Goal: Information Seeking & Learning: Learn about a topic

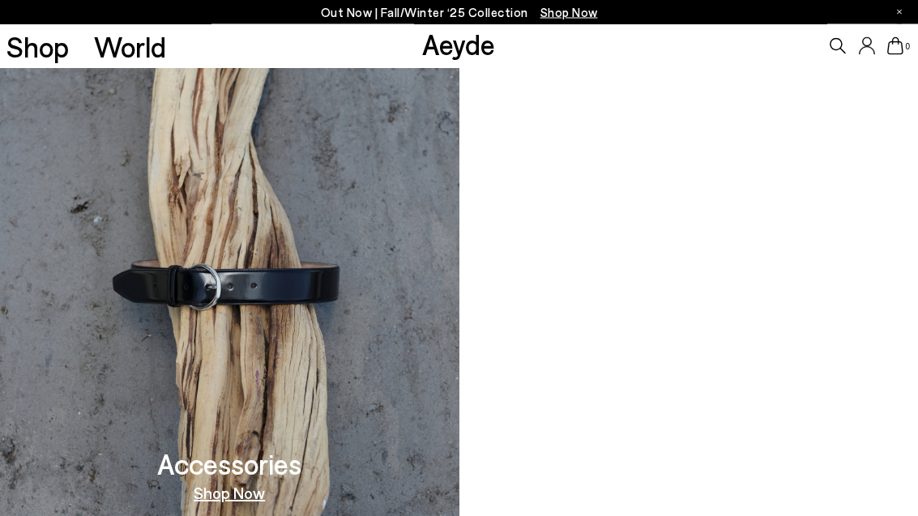
scroll to position [1262, 0]
click at [248, 485] on link "Shop Now" at bounding box center [229, 493] width 71 height 16
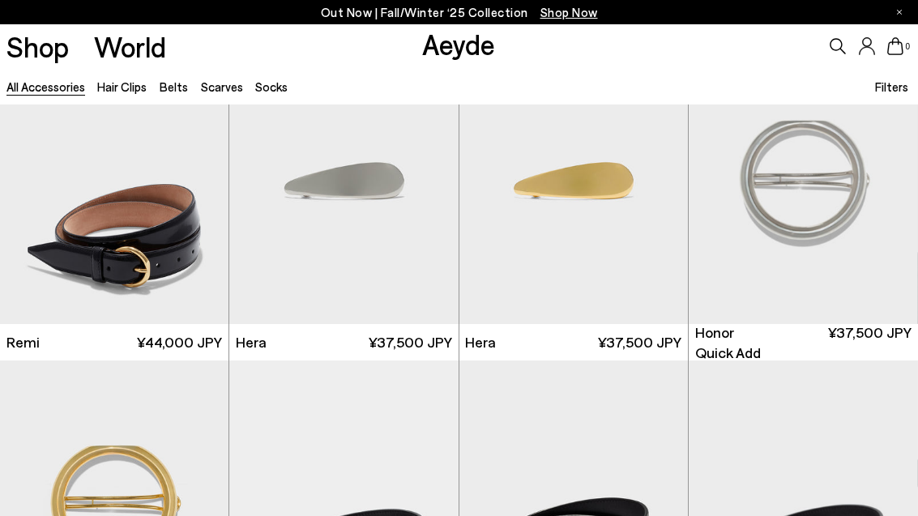
scroll to position [1707, 0]
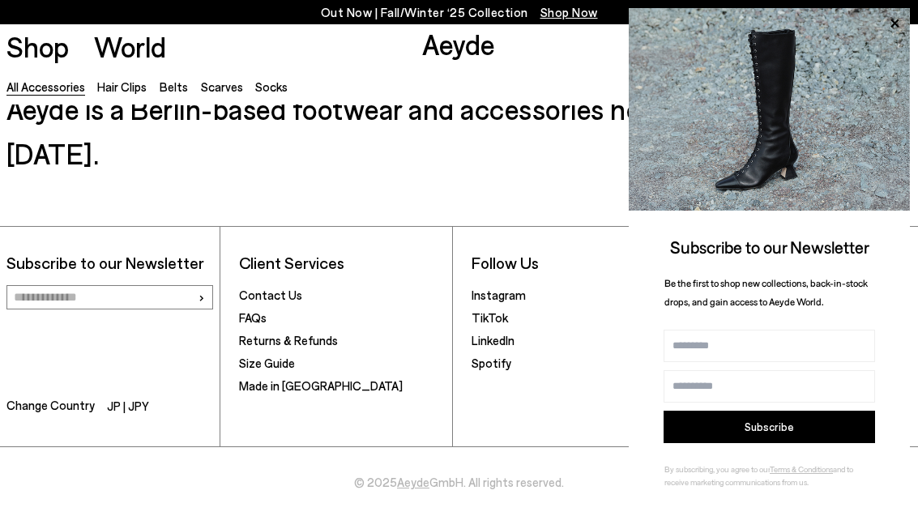
scroll to position [1999, 0]
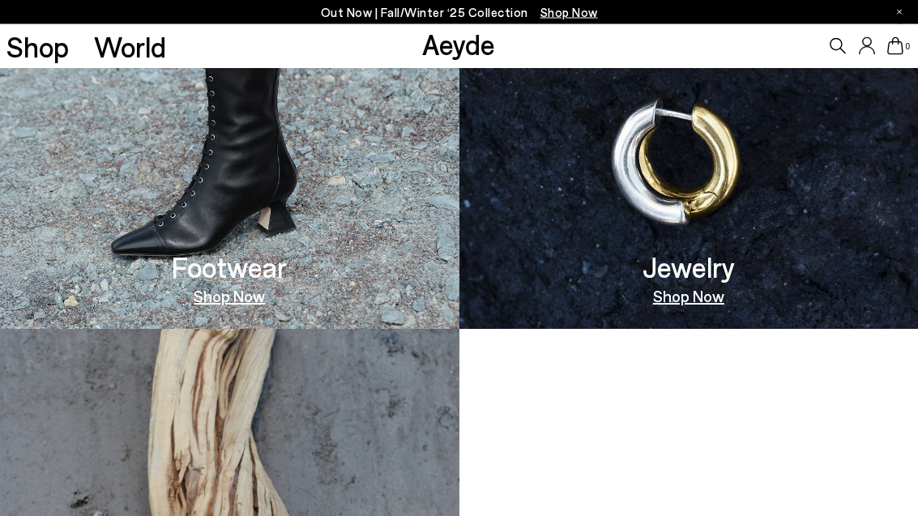
scroll to position [970, 0]
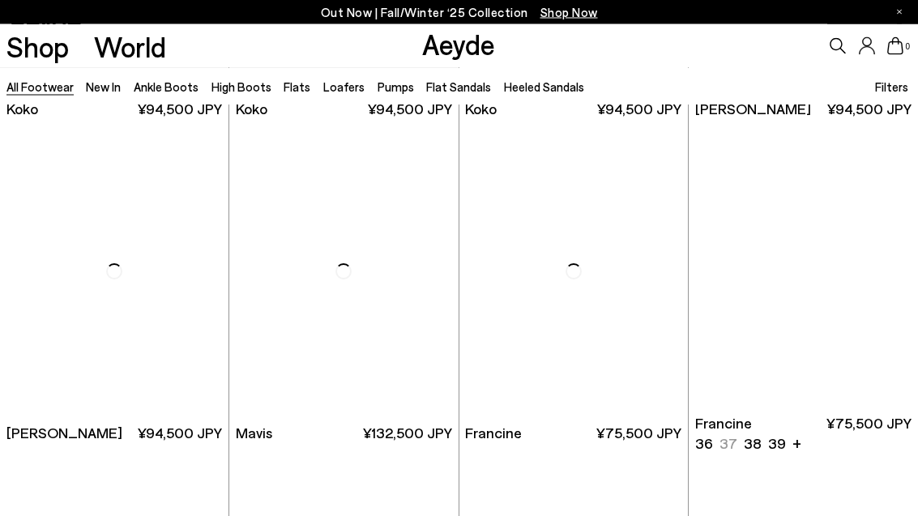
scroll to position [1924, 0]
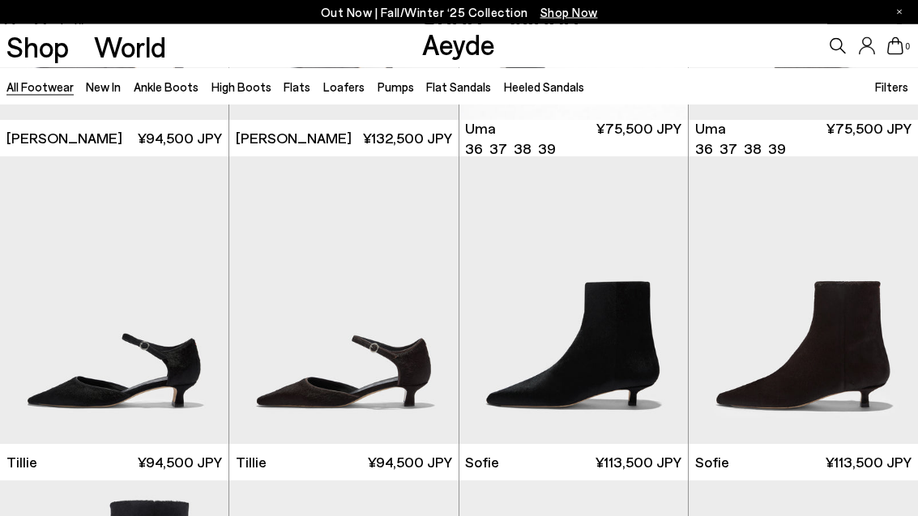
scroll to position [3516, 0]
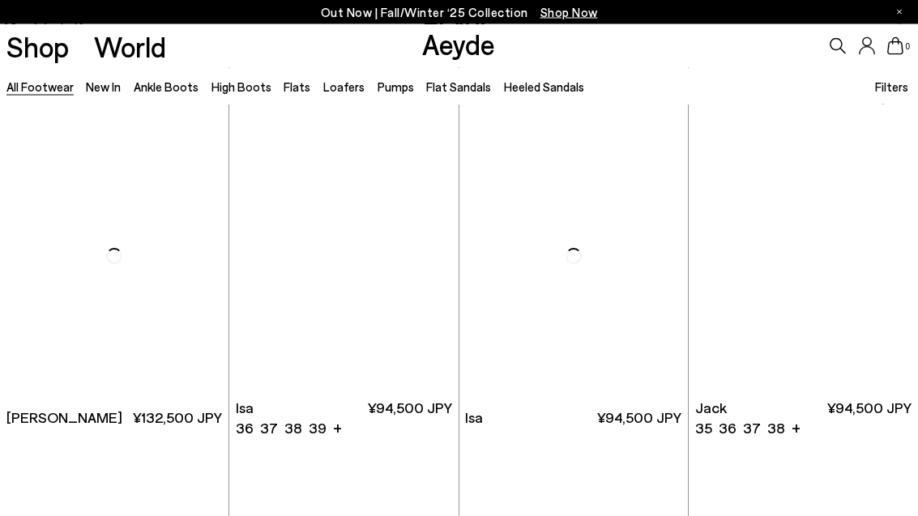
scroll to position [7776, 0]
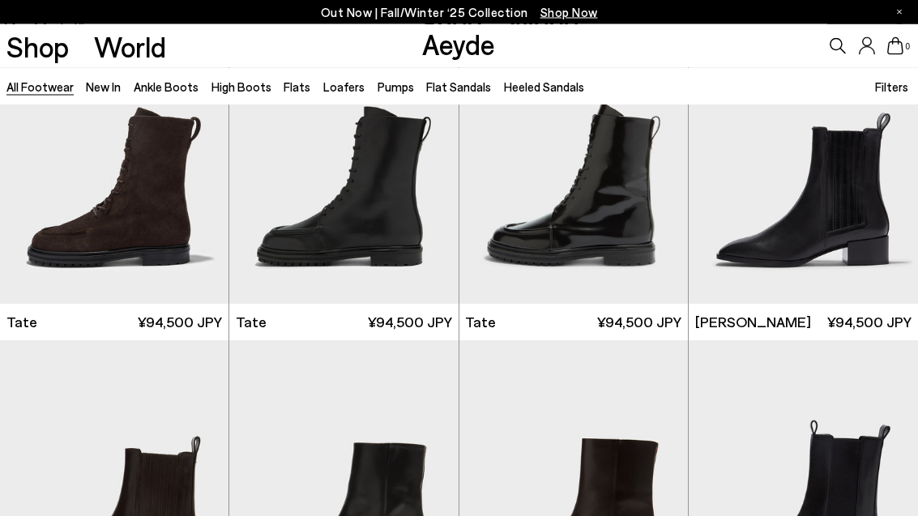
scroll to position [8845, 0]
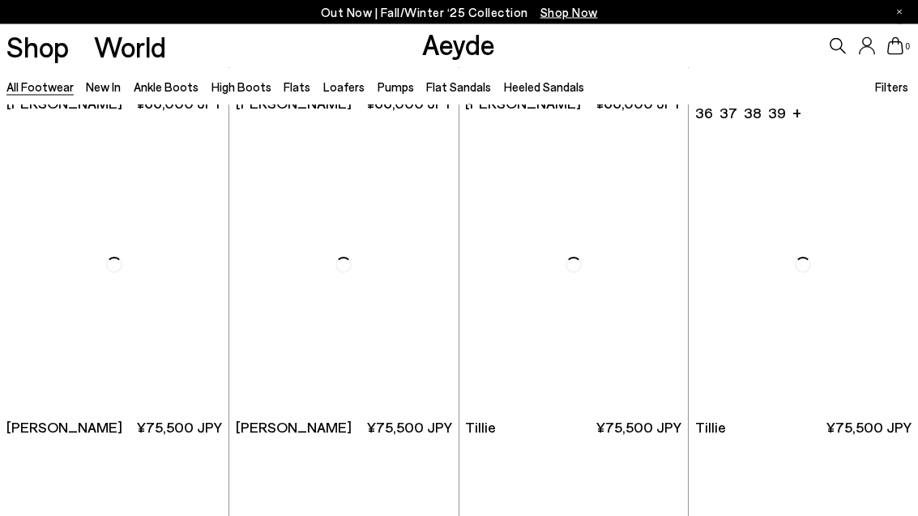
scroll to position [13604, 0]
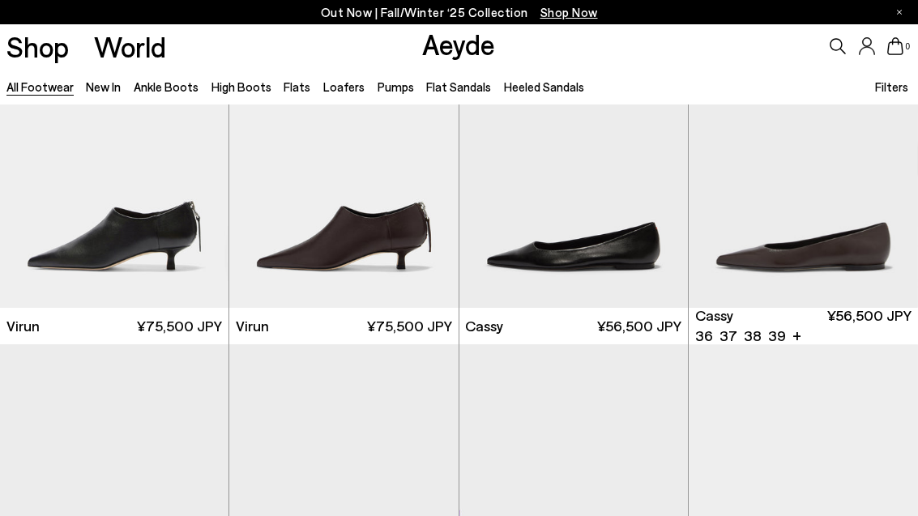
scroll to position [15320, 0]
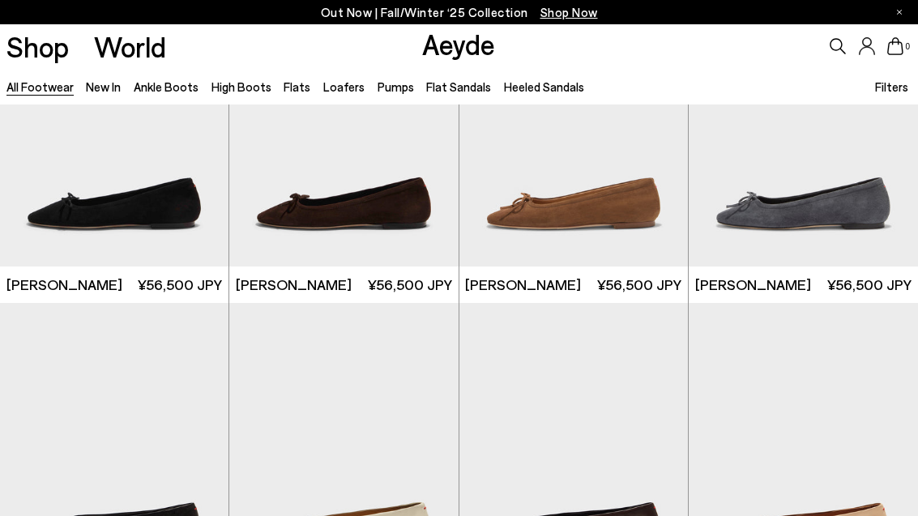
scroll to position [17325, 0]
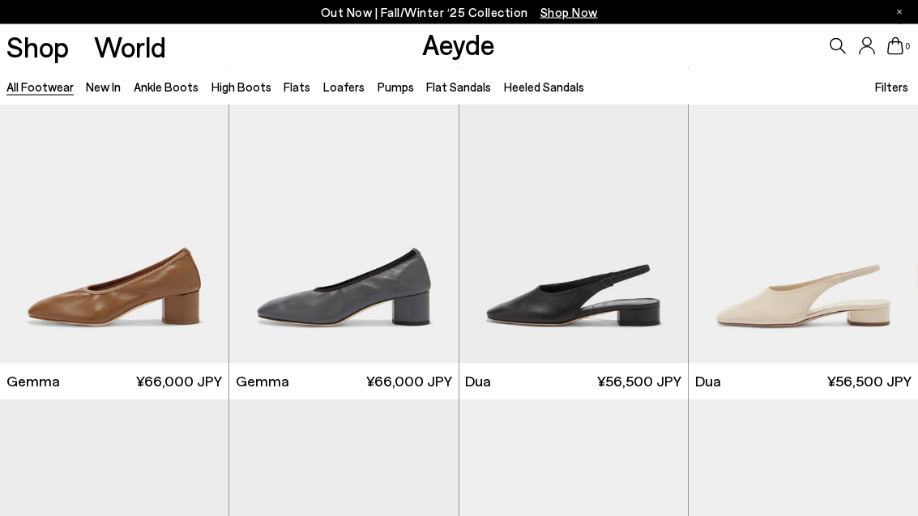
scroll to position [18521, 0]
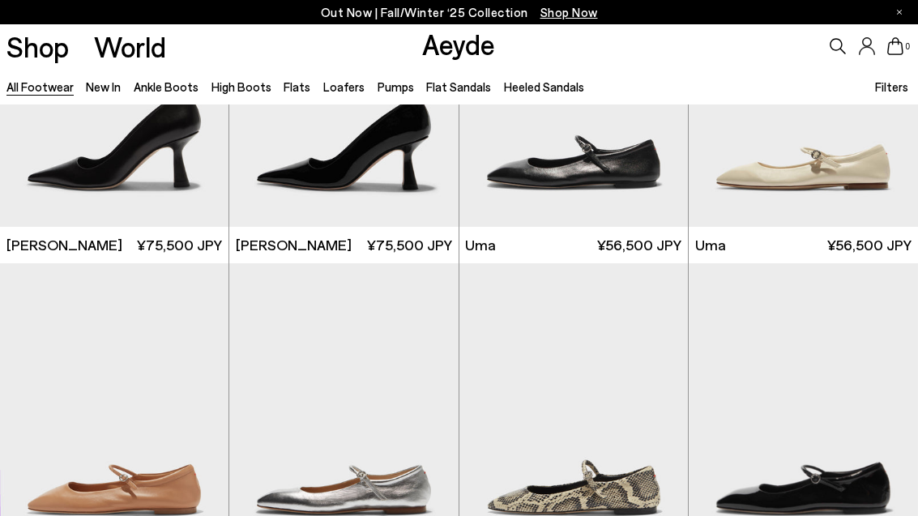
scroll to position [20650, 0]
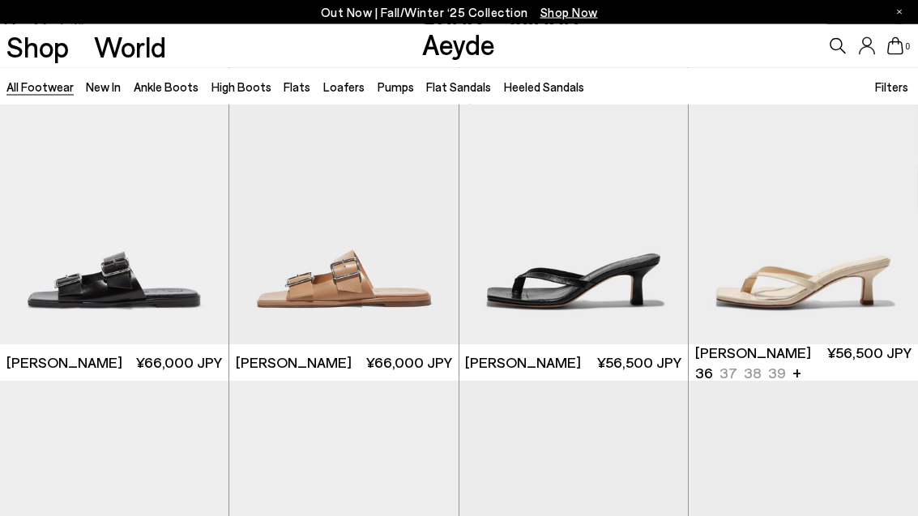
scroll to position [22749, 0]
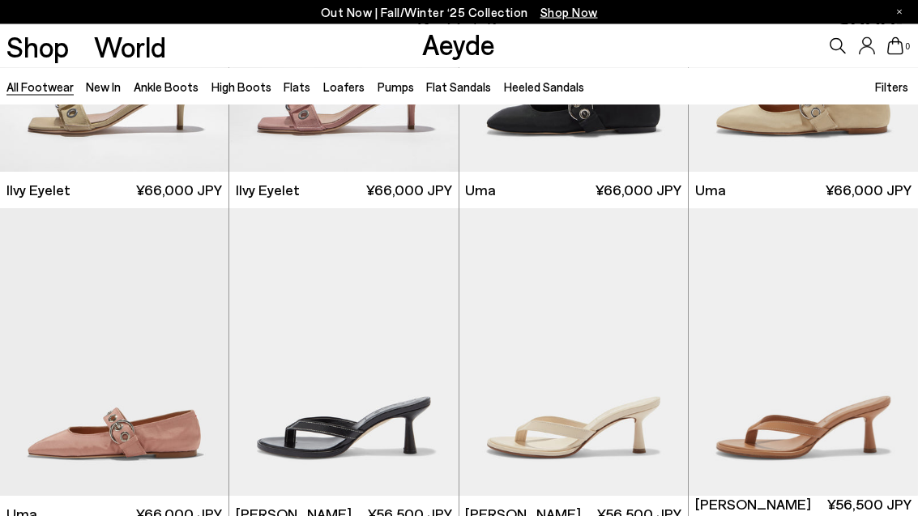
scroll to position [23919, 0]
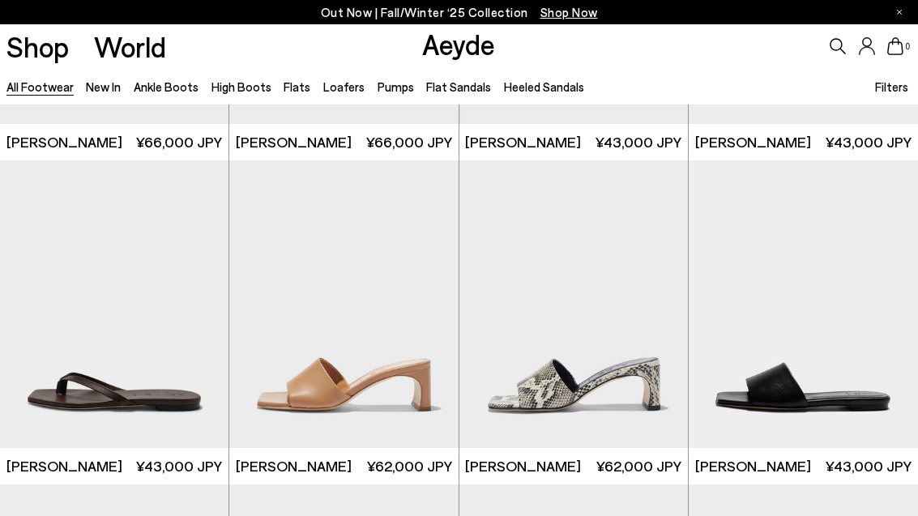
scroll to position [26297, 0]
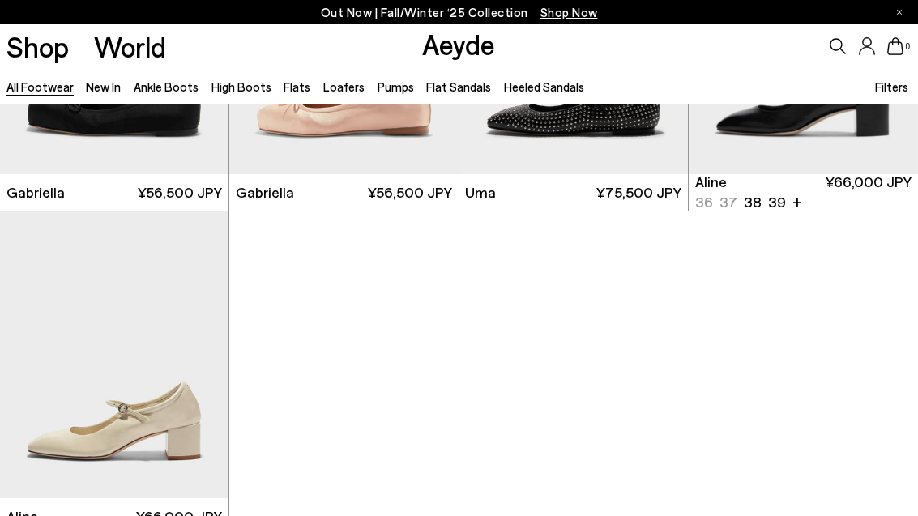
scroll to position [29405, 0]
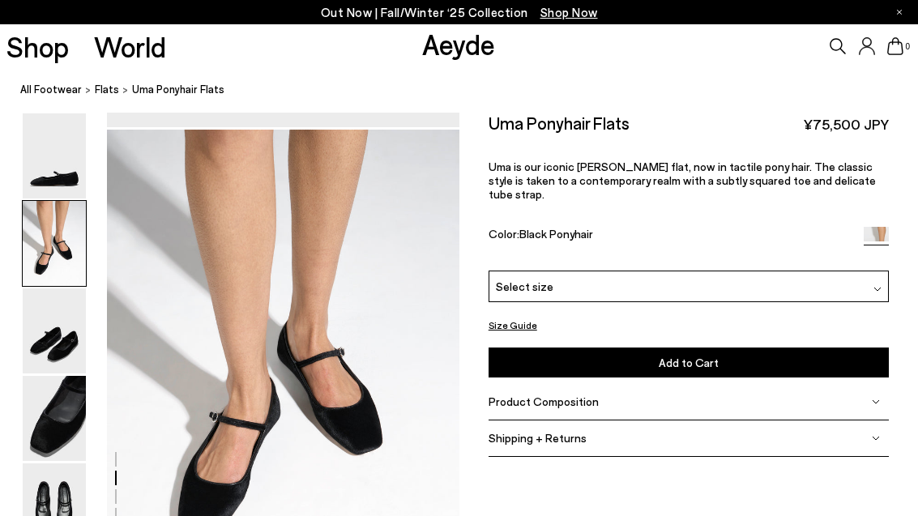
scroll to position [460, 0]
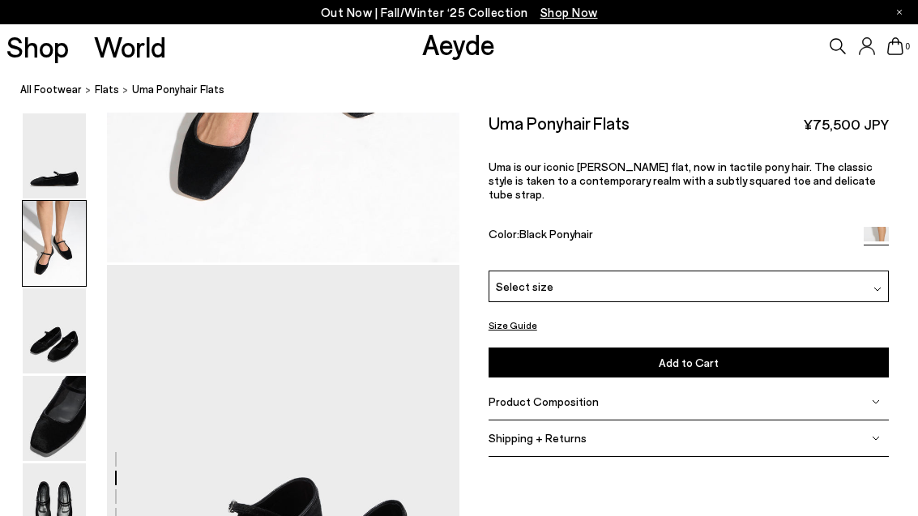
click at [67, 83] on link "All Footwear" at bounding box center [51, 89] width 62 height 17
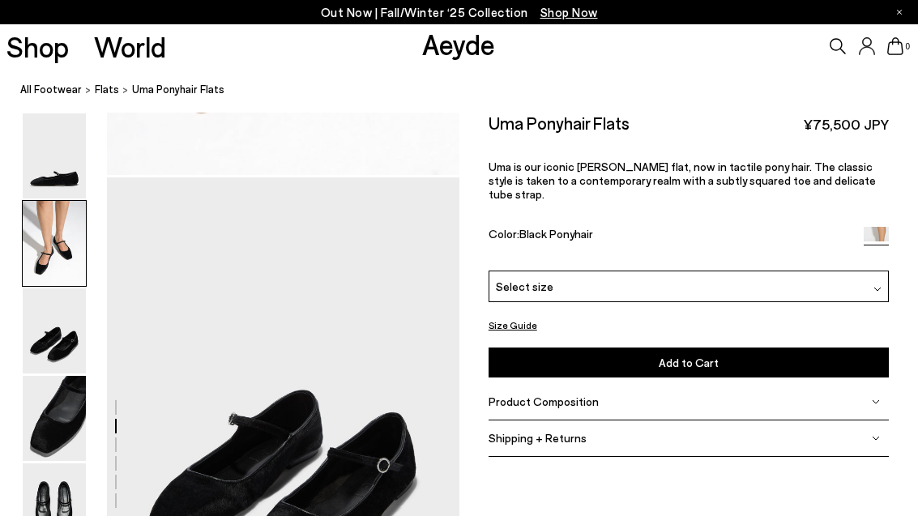
scroll to position [855, 0]
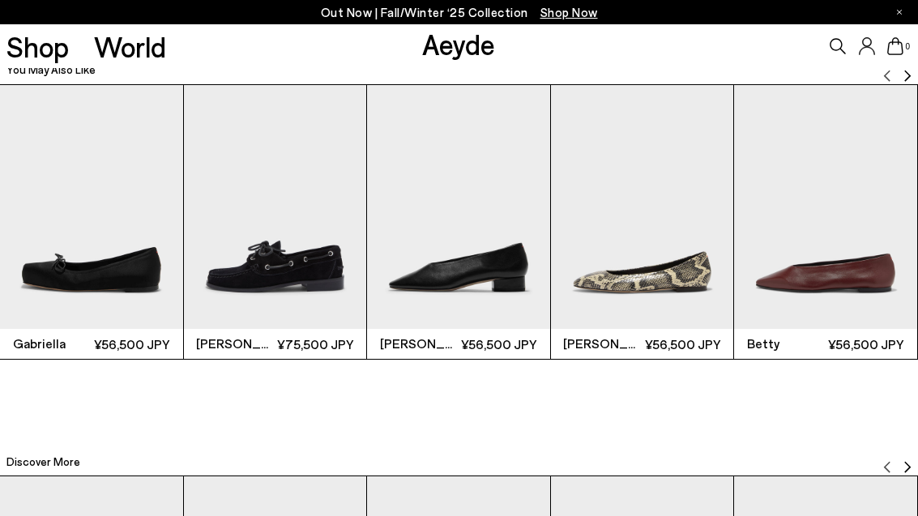
scroll to position [2905, 0]
